Goal: Task Accomplishment & Management: Manage account settings

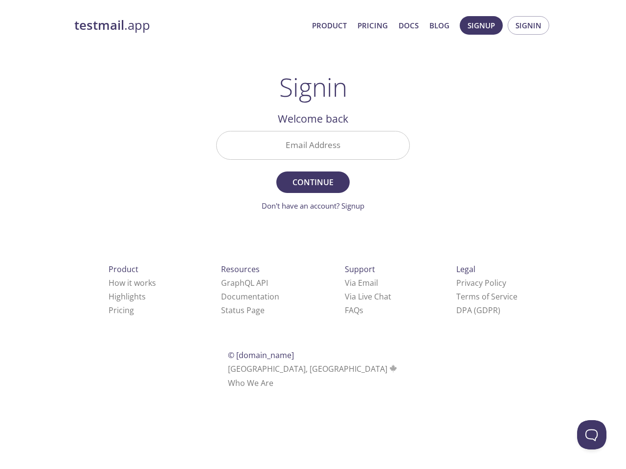
click at [313, 177] on span "Continue" at bounding box center [313, 183] width 52 height 14
click at [481, 25] on span "Signup" at bounding box center [480, 25] width 27 height 13
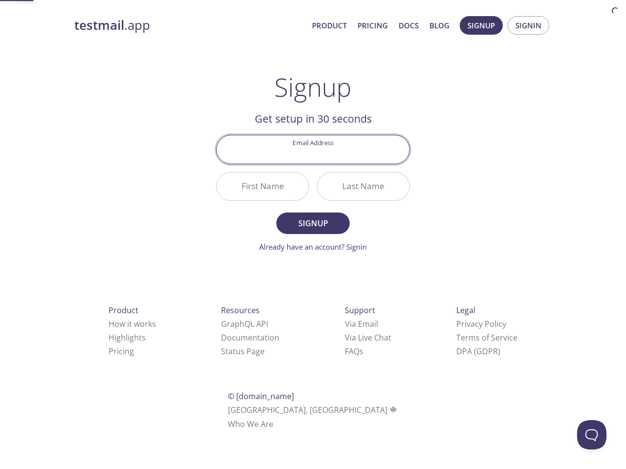
click at [528, 25] on span "Signin" at bounding box center [528, 25] width 26 height 13
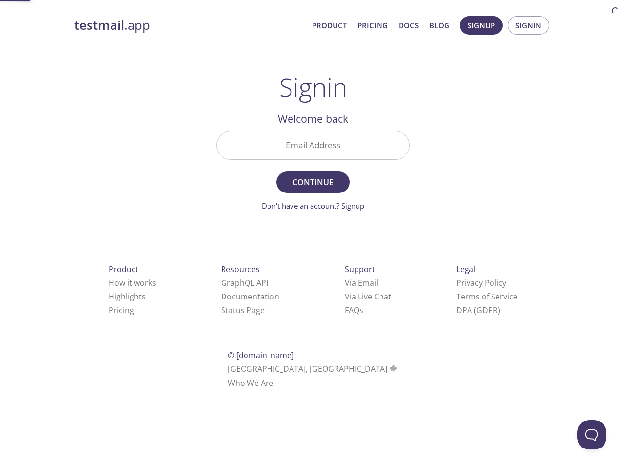
click at [313, 145] on input "Email Address" at bounding box center [313, 146] width 193 height 28
